Goal: Find specific page/section: Find specific page/section

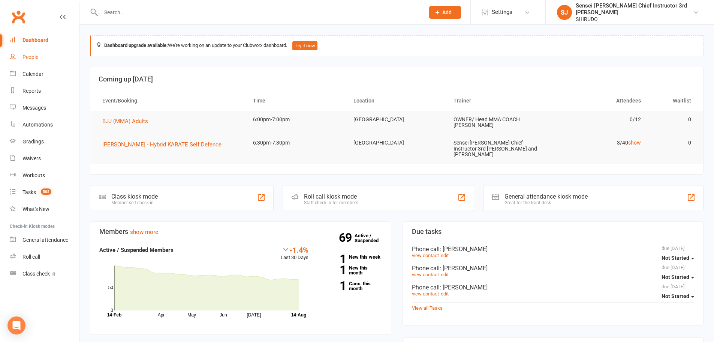
click at [23, 57] on div "People" at bounding box center [30, 57] width 16 height 6
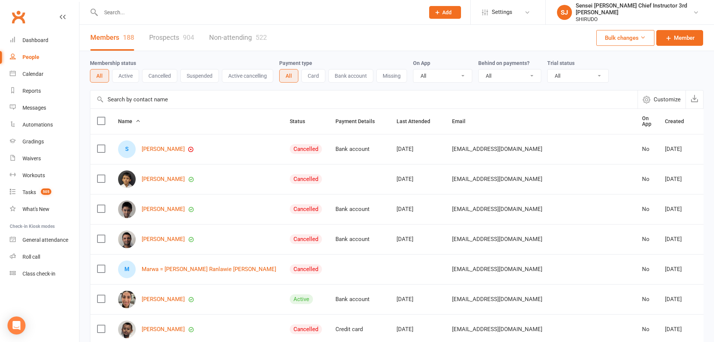
click at [166, 12] on input "text" at bounding box center [259, 12] width 321 height 10
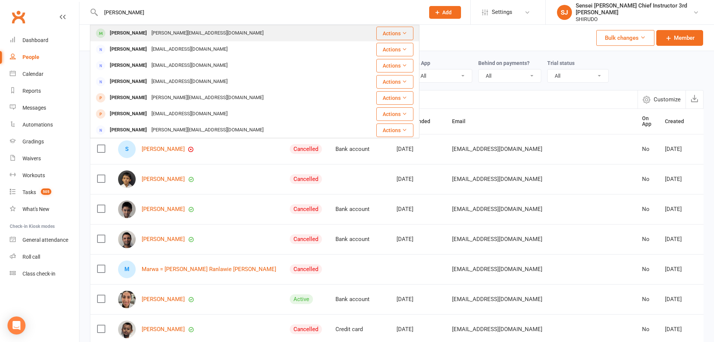
type input "[PERSON_NAME]"
click at [126, 32] on div "[PERSON_NAME]" at bounding box center [129, 33] width 42 height 11
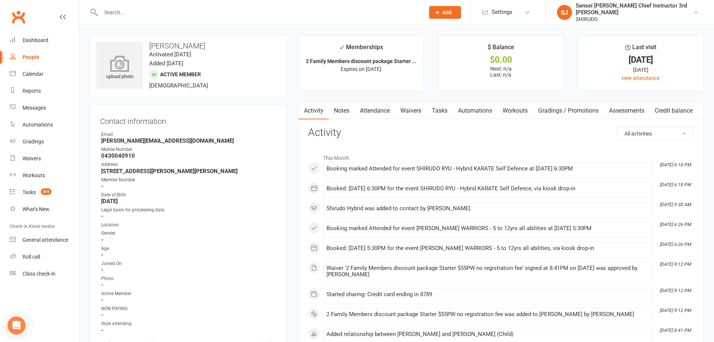
click at [122, 61] on icon at bounding box center [120, 63] width 52 height 16
